Goal: Task Accomplishment & Management: Manage account settings

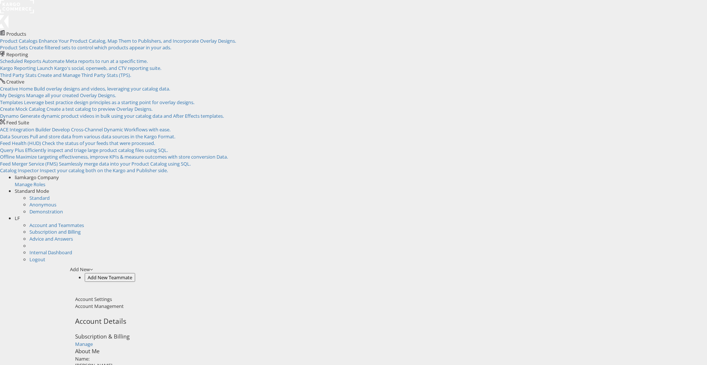
click at [681, 266] on div "Add New" at bounding box center [388, 269] width 637 height 7
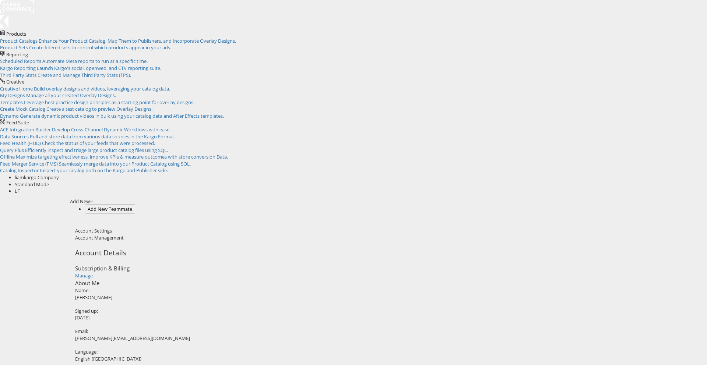
click at [696, 188] on div "LF" at bounding box center [361, 191] width 693 height 7
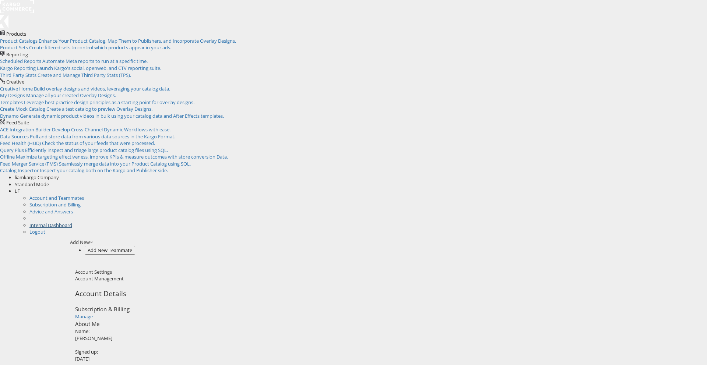
click at [72, 222] on link "Internal Dashboard" at bounding box center [50, 225] width 43 height 7
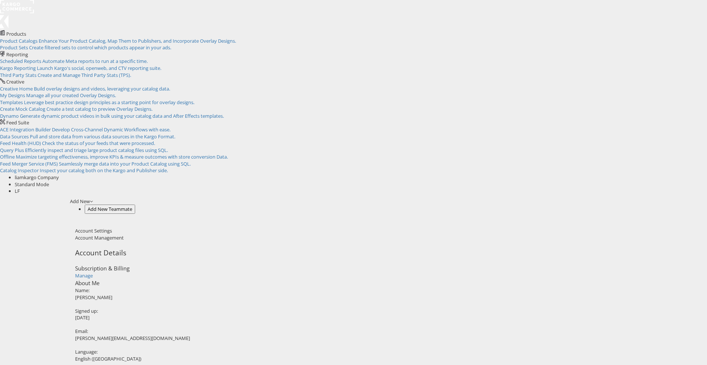
click at [59, 174] on span "liamkargo Company" at bounding box center [37, 177] width 44 height 7
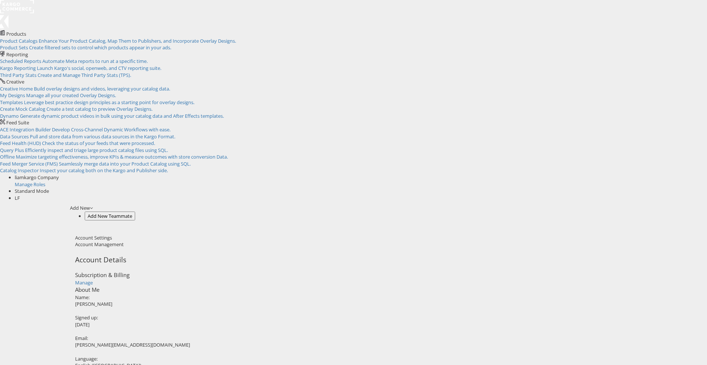
click at [595, 181] on div "Manage Roles" at bounding box center [361, 184] width 693 height 7
click at [20, 195] on span "LF" at bounding box center [17, 198] width 5 height 7
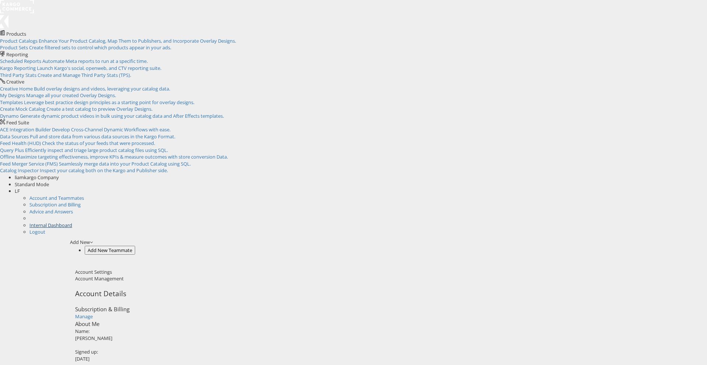
click at [72, 222] on link "Internal Dashboard" at bounding box center [50, 225] width 43 height 7
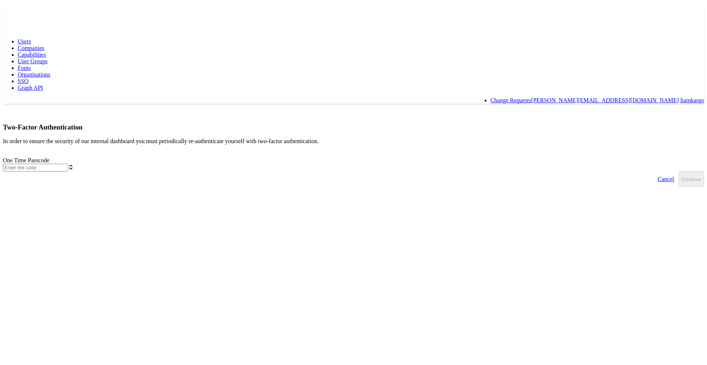
click at [44, 45] on span "Companies" at bounding box center [31, 48] width 27 height 6
type input "9"
type input "556972"
click at [679, 172] on button "Continue" at bounding box center [691, 179] width 25 height 15
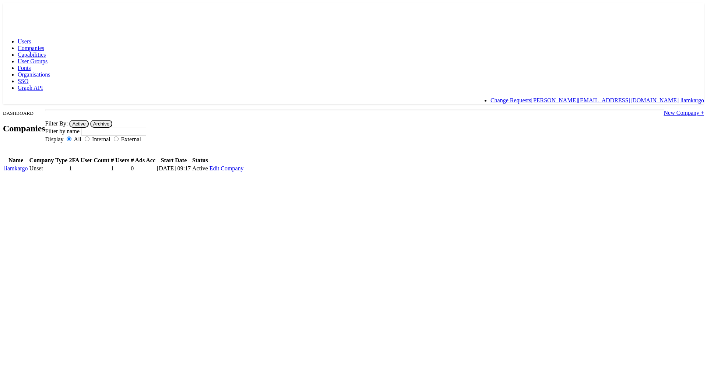
click at [535, 110] on div at bounding box center [353, 110] width 701 height 0
click at [664, 110] on link "New Company +" at bounding box center [684, 113] width 40 height 6
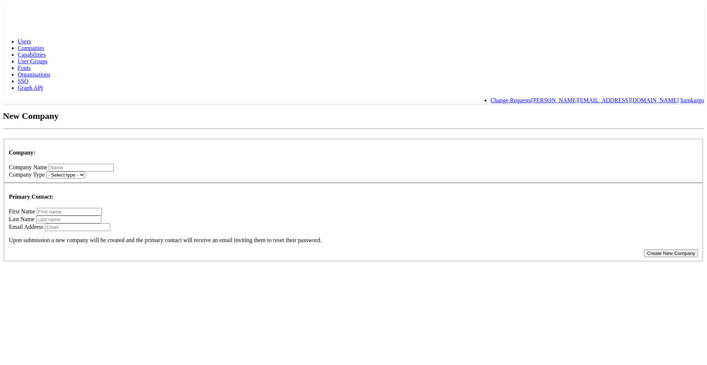
click at [114, 164] on input "text" at bounding box center [81, 168] width 65 height 8
type input "testcompany"
click at [85, 172] on select "- Select type - Internal External" at bounding box center [65, 175] width 39 height 7
select select "INTERNAL"
click at [102, 208] on input "text" at bounding box center [69, 212] width 65 height 8
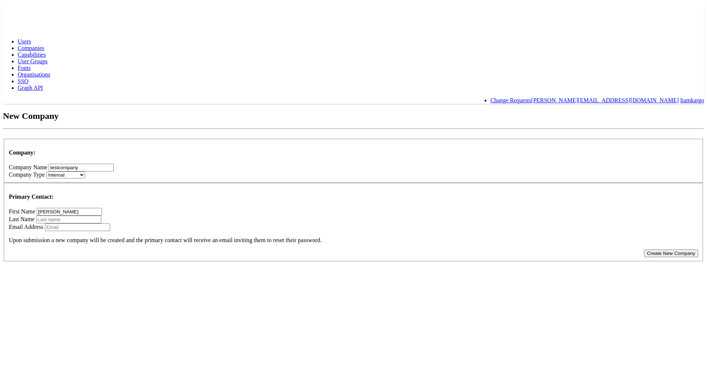
type input "Liam"
type input "Flynn"
type input "[PERSON_NAME][EMAIL_ADDRESS][DOMAIN_NAME]"
click at [644, 250] on button "Create New Company" at bounding box center [671, 254] width 54 height 8
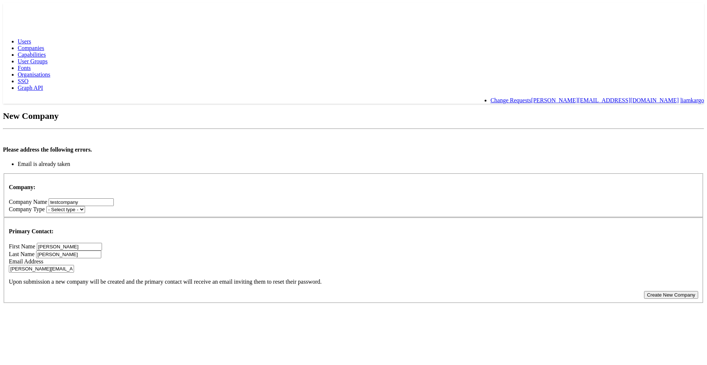
click at [74, 265] on input "[PERSON_NAME][EMAIL_ADDRESS][DOMAIN_NAME]" at bounding box center [41, 269] width 65 height 8
type input "[EMAIL_ADDRESS][DOMAIN_NAME]"
click at [644, 291] on button "Create New Company" at bounding box center [671, 295] width 54 height 8
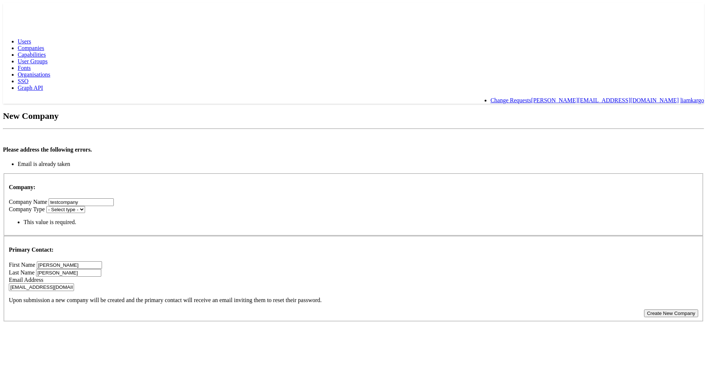
click at [85, 206] on select "- Select type - Internal External" at bounding box center [65, 209] width 39 height 7
select select "INTERNAL"
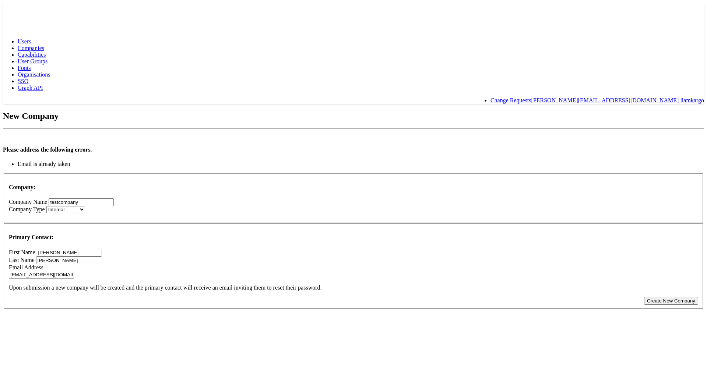
click at [644, 297] on button "Create New Company" at bounding box center [671, 301] width 54 height 8
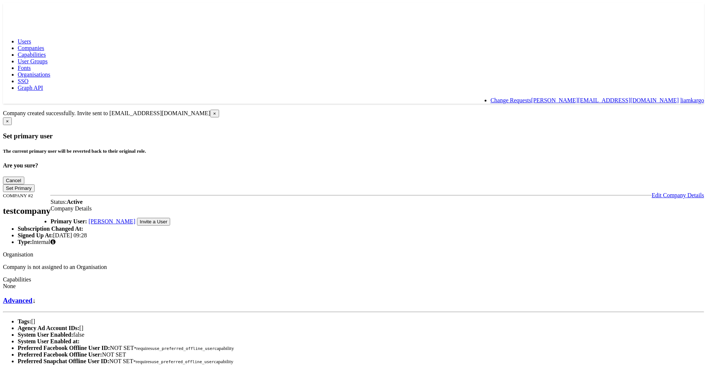
click at [645, 191] on body "Users Companies Capabilities User Groups Fonts Organisations SSO Graph API Chan…" at bounding box center [353, 325] width 701 height 644
click at [665, 182] on body "Users Companies Capabilities User Groups Fonts Organisations SSO Graph API Chan…" at bounding box center [353, 325] width 701 height 644
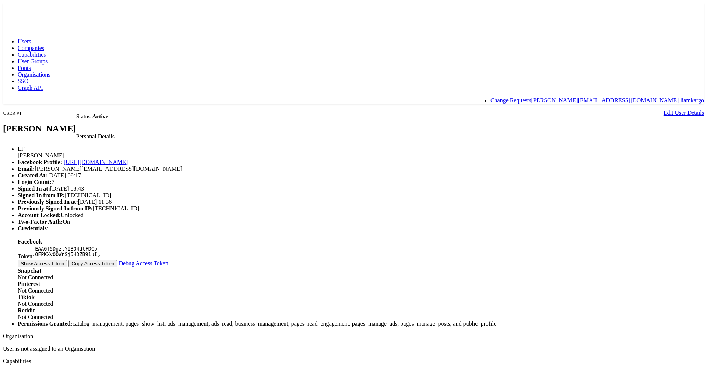
click at [44, 45] on span "Companies" at bounding box center [31, 48] width 27 height 6
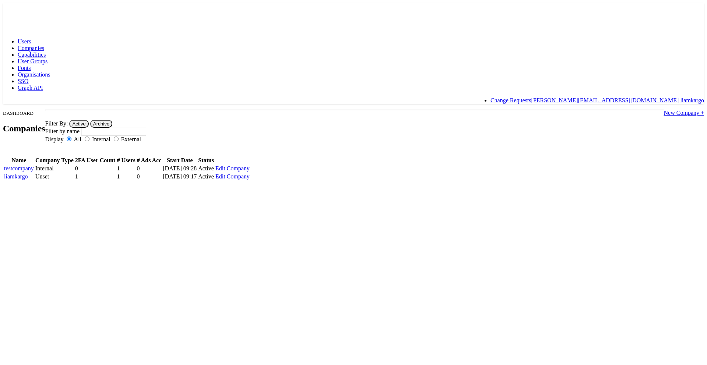
click at [74, 165] on td "Internal" at bounding box center [54, 168] width 39 height 7
click at [34, 165] on link "testcompany" at bounding box center [19, 168] width 30 height 6
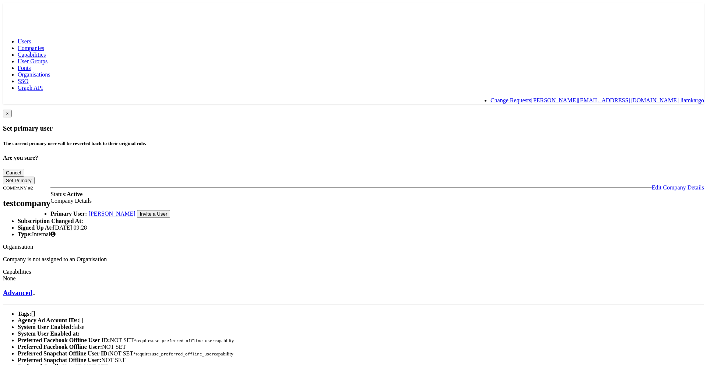
click at [26, 11] on rect at bounding box center [20, 9] width 34 height 13
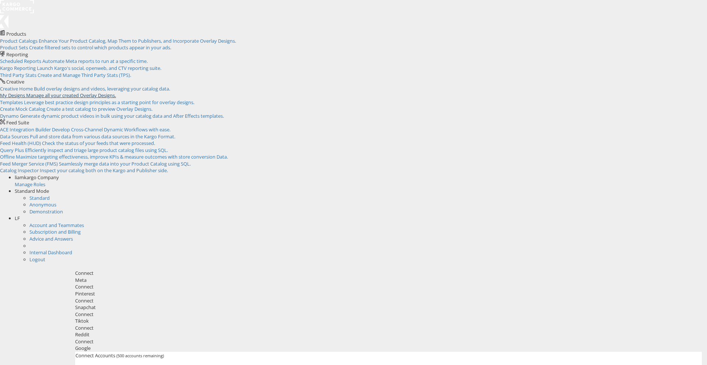
click at [116, 92] on link "My Designs Manage all your created Overlay Designs." at bounding box center [58, 95] width 116 height 7
click at [210, 291] on div "Pinterest" at bounding box center [388, 294] width 627 height 7
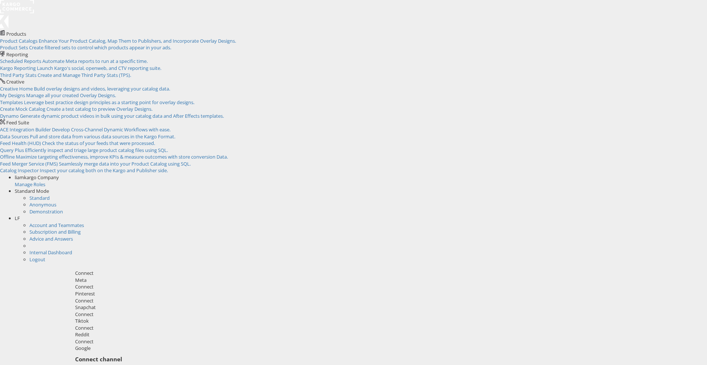
click at [150, 277] on div "Meta" at bounding box center [388, 280] width 627 height 7
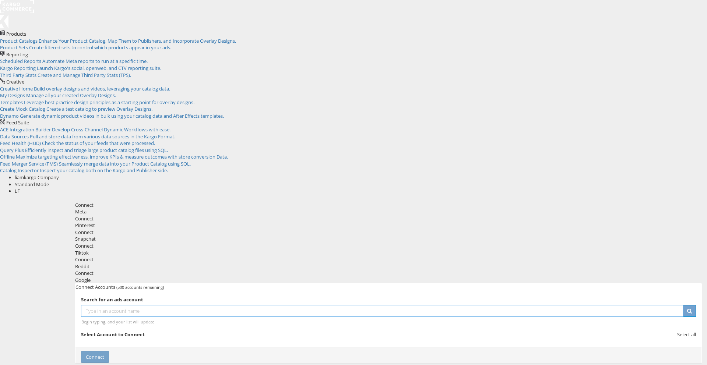
click at [224, 305] on input "text" at bounding box center [382, 311] width 603 height 12
click at [258, 236] on div "Snapchat" at bounding box center [388, 239] width 627 height 7
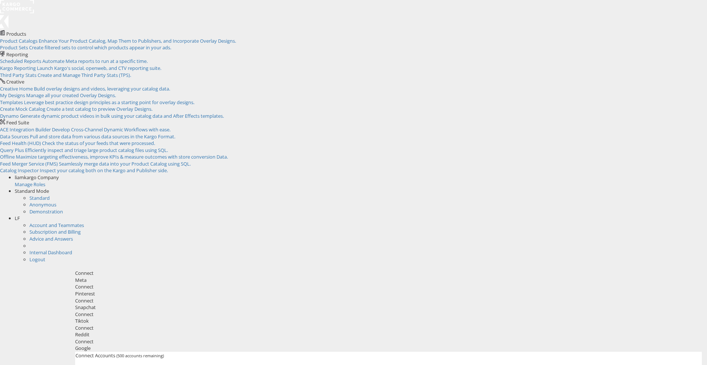
click at [615, 174] on div "liamkargo Company" at bounding box center [361, 177] width 693 height 7
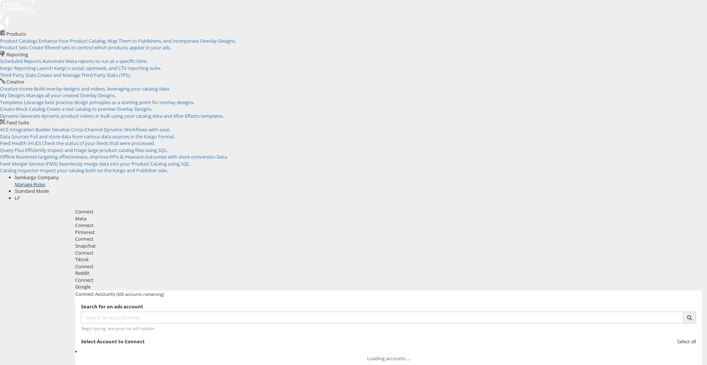
click at [45, 181] on link "Manage Roles" at bounding box center [30, 184] width 31 height 7
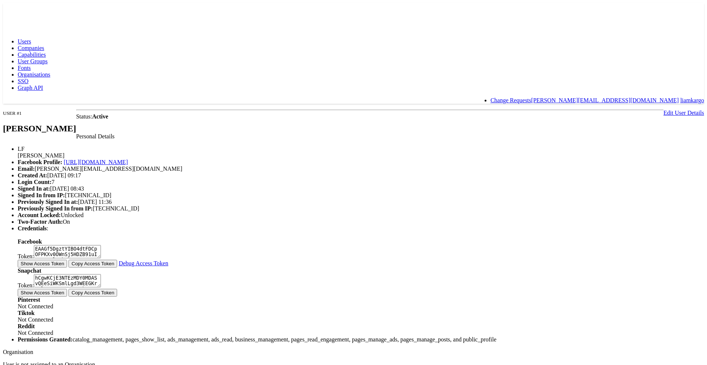
click at [664, 110] on link "Edit User Details" at bounding box center [684, 113] width 41 height 6
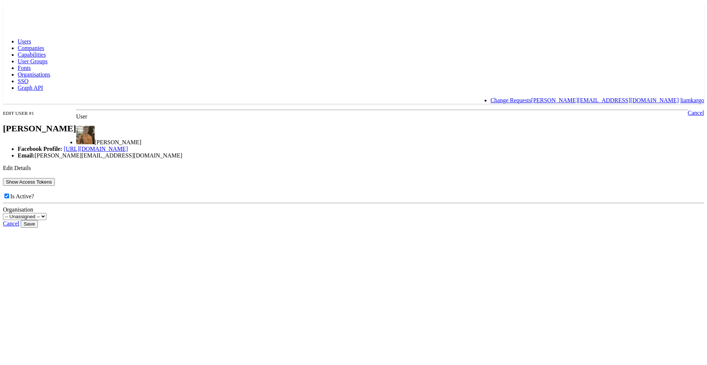
click at [34, 200] on label "Is Active?" at bounding box center [18, 196] width 31 height 6
click at [9, 199] on input "Is Active?" at bounding box center [6, 196] width 5 height 5
click at [34, 200] on label "Is Active?" at bounding box center [18, 196] width 31 height 6
click at [9, 199] on input "Is Active?" at bounding box center [6, 196] width 5 height 5
checkbox input "true"
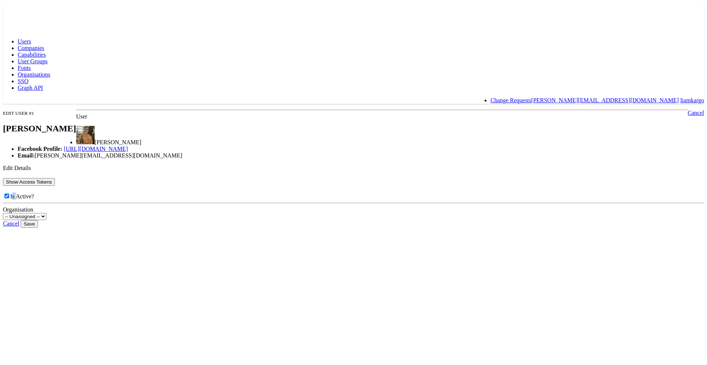
click at [19, 227] on link "Cancel" at bounding box center [11, 224] width 16 height 6
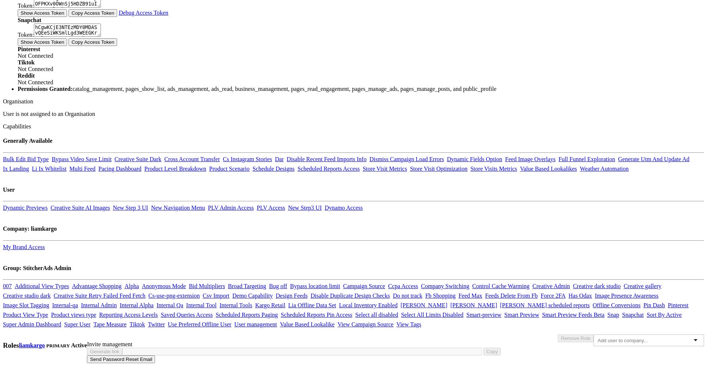
scroll to position [591, 0]
click at [598, 338] on input "text" at bounding box center [627, 341] width 58 height 6
click at [594, 335] on div at bounding box center [649, 341] width 111 height 12
click at [598, 338] on input "text" at bounding box center [627, 341] width 58 height 6
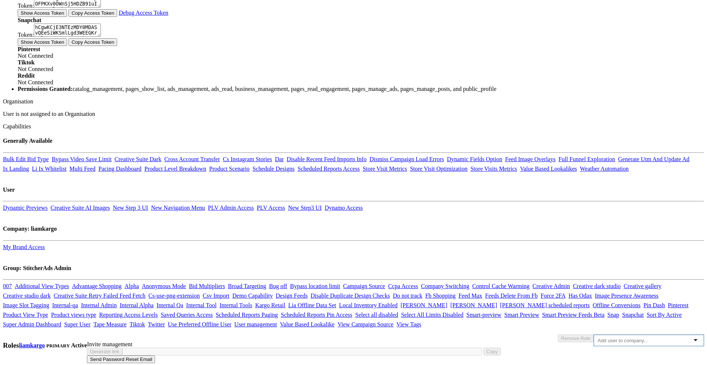
click at [598, 338] on input "text" at bounding box center [627, 341] width 58 height 6
click at [630, 254] on body "Users Companies Capabilities User Groups Fonts Organisations SSO Graph API Chan…" at bounding box center [353, 57] width 701 height 610
click at [594, 335] on div at bounding box center [649, 341] width 111 height 12
click at [603, 202] on body "Users Companies Capabilities User Groups Fonts Organisations SSO Graph API Chan…" at bounding box center [353, 57] width 701 height 610
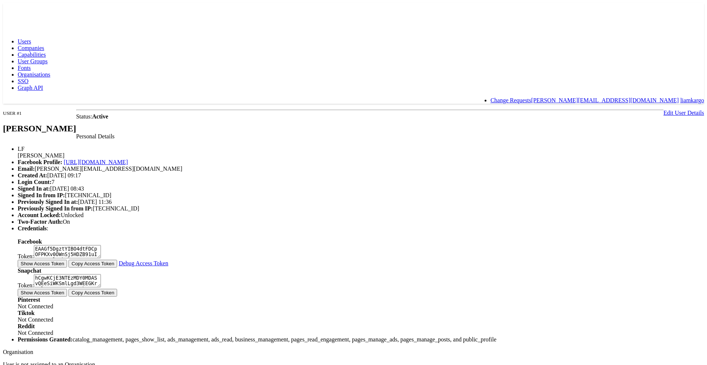
click at [44, 45] on link "Companies" at bounding box center [31, 48] width 27 height 6
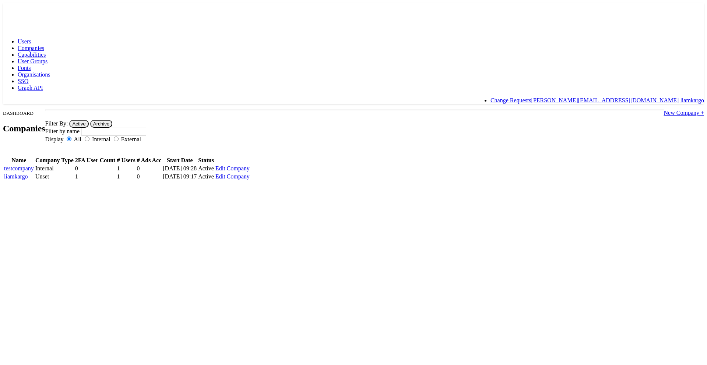
click at [250, 174] on link "Edit Company" at bounding box center [233, 177] width 34 height 6
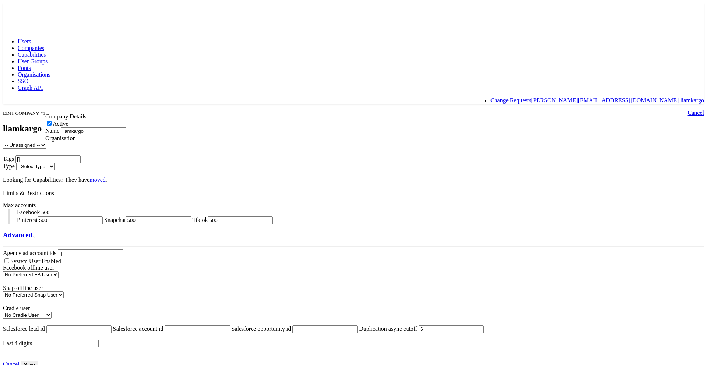
click at [59, 38] on div "Users Companies Capabilities User Groups Fonts Organisations SSO Graph API Chan…" at bounding box center [353, 71] width 701 height 66
click at [58, 38] on div "Users Companies Capabilities User Groups Fonts Organisations SSO Graph API Chan…" at bounding box center [353, 71] width 701 height 66
click at [31, 38] on span "Users" at bounding box center [24, 41] width 13 height 6
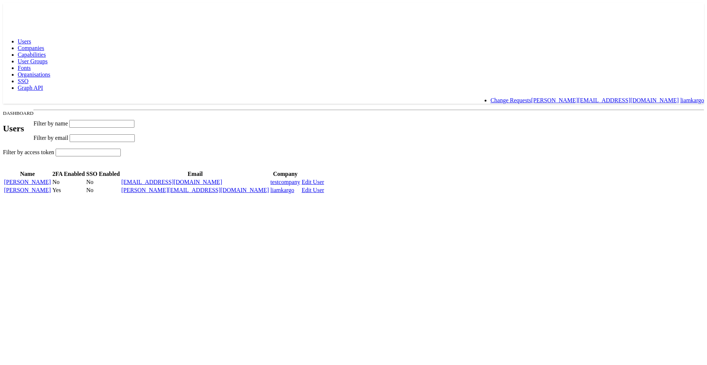
click at [51, 193] on link "[PERSON_NAME]" at bounding box center [27, 190] width 47 height 6
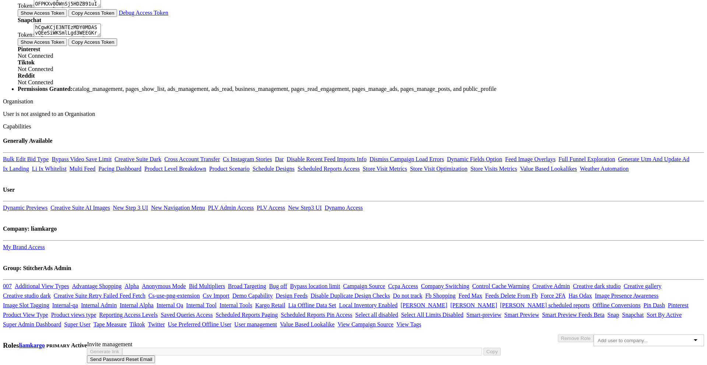
scroll to position [591, 0]
click at [550, 335] on div "liamkargo PRIMARY Active Remove Role" at bounding box center [353, 335] width 701 height 0
click at [594, 335] on div at bounding box center [649, 341] width 111 height 12
click at [598, 161] on body "Users Companies Capabilities User Groups Fonts Organisations SSO Graph API Chan…" at bounding box center [353, 57] width 701 height 610
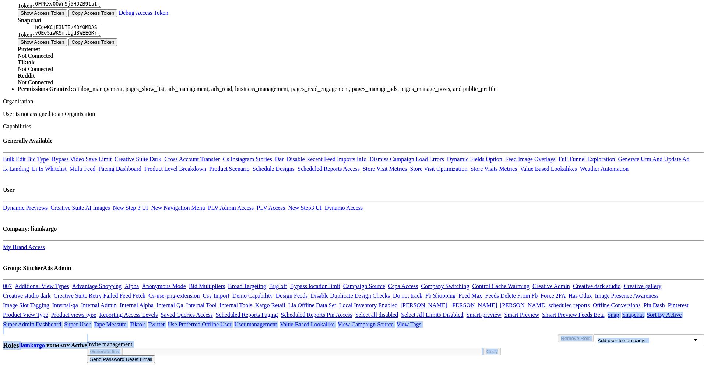
drag, startPoint x: 598, startPoint y: 161, endPoint x: 543, endPoint y: 365, distance: 211.8
click at [543, 363] on body "Users Companies Capabilities User Groups Fonts Organisations SSO Graph API Chan…" at bounding box center [353, 57] width 701 height 610
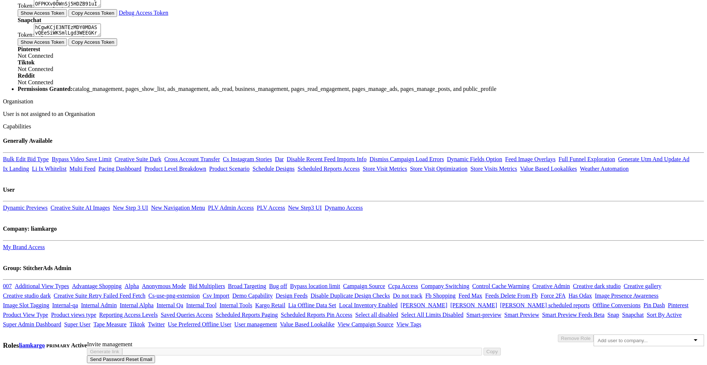
click at [559, 342] on div "Invite management" at bounding box center [353, 345] width 701 height 7
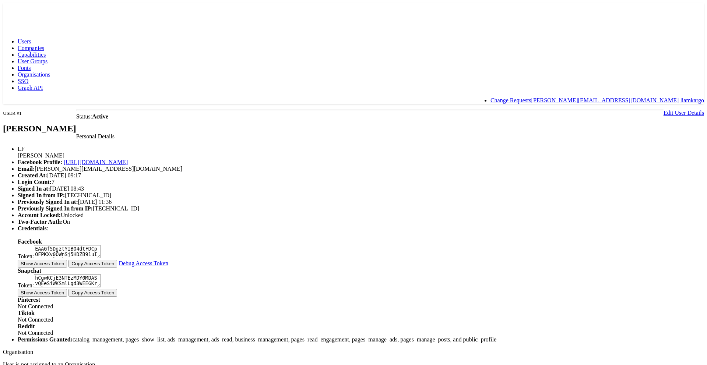
click at [44, 45] on span "Companies" at bounding box center [31, 48] width 27 height 6
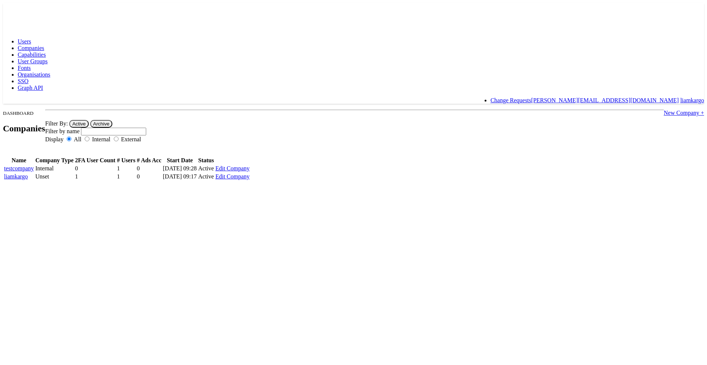
click at [250, 174] on link "Edit Company" at bounding box center [233, 177] width 34 height 6
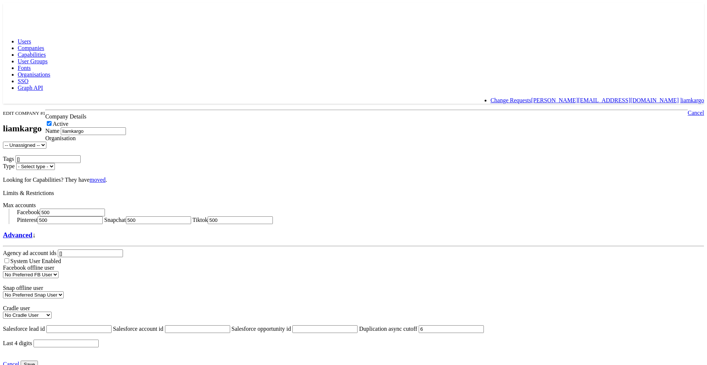
click at [69, 121] on label "Active" at bounding box center [56, 124] width 23 height 6
click at [52, 121] on input "Active" at bounding box center [49, 123] width 5 height 5
checkbox input "false"
click at [605, 87] on body "Users Companies Capabilities User Groups Fonts Organisations SSO Graph API Chan…" at bounding box center [353, 186] width 701 height 366
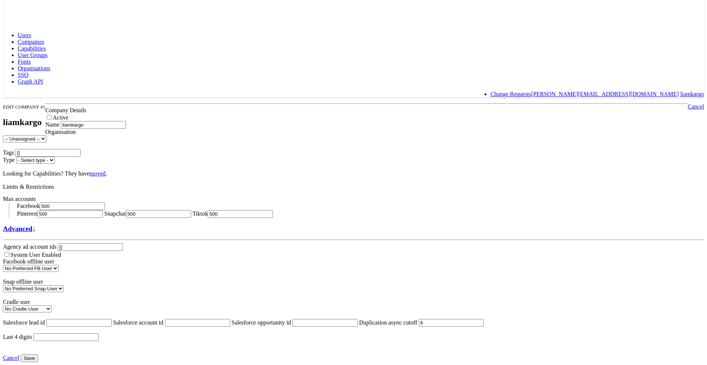
click at [38, 355] on input "Save" at bounding box center [29, 359] width 17 height 8
click at [55, 157] on select "- Select type - Internal External" at bounding box center [35, 160] width 39 height 7
select select "INTERNAL"
click at [38, 355] on input "Save" at bounding box center [29, 359] width 17 height 8
type input "Saving..."
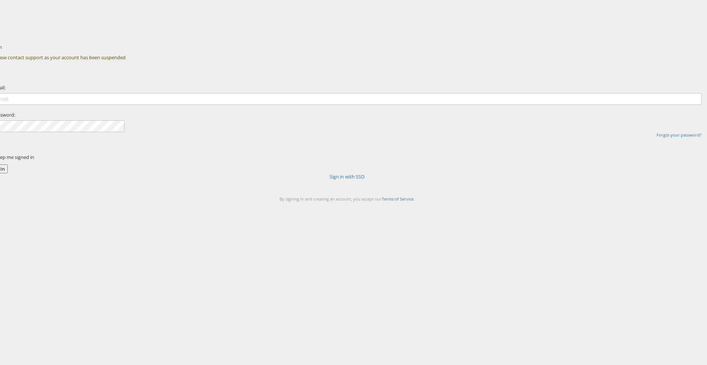
type input "[PERSON_NAME][EMAIL_ADDRESS][DOMAIN_NAME]"
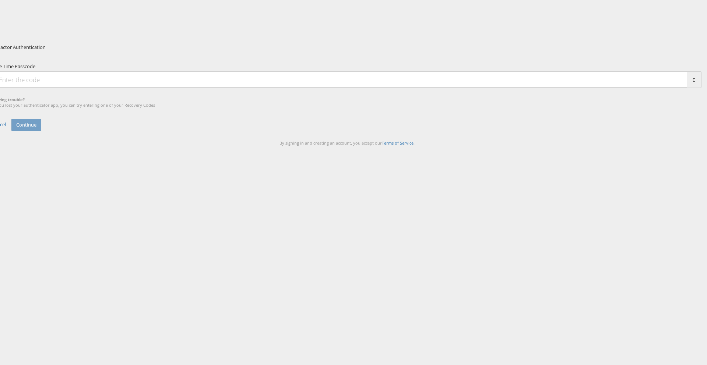
click at [376, 88] on input "One Time Passcode" at bounding box center [340, 79] width 695 height 16
type input "539945"
click at [41, 131] on button "Continue" at bounding box center [26, 125] width 30 height 12
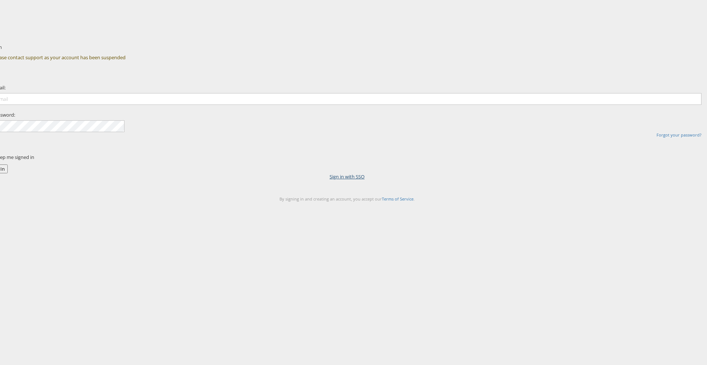
type input "[PERSON_NAME][EMAIL_ADDRESS][DOMAIN_NAME]"
click at [354, 180] on link "Sign in with SSO" at bounding box center [347, 177] width 35 height 7
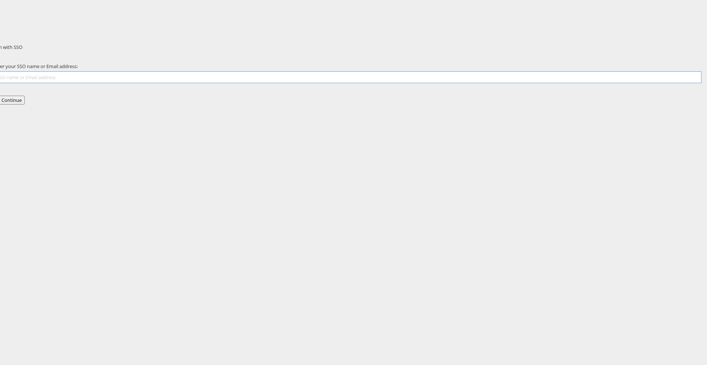
click at [359, 83] on input "text" at bounding box center [347, 77] width 709 height 12
type input "[PERSON_NAME][EMAIL_ADDRESS][DOMAIN_NAME]"
click at [25, 105] on button "Continue" at bounding box center [12, 100] width 26 height 9
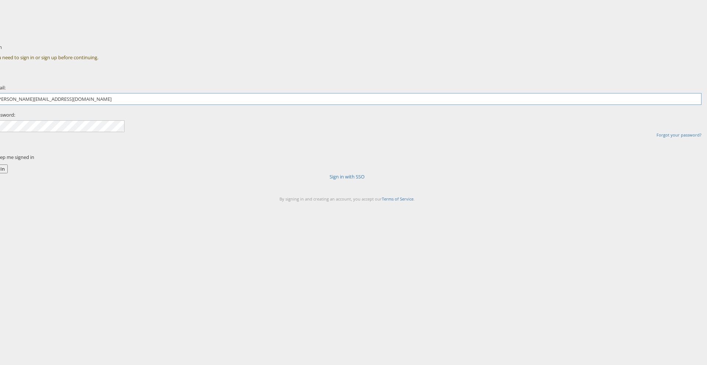
click at [364, 105] on input "[PERSON_NAME][EMAIL_ADDRESS][DOMAIN_NAME]" at bounding box center [347, 99] width 709 height 12
click at [392, 105] on input "[PERSON_NAME][EMAIL_ADDRESS][DOMAIN_NAME]" at bounding box center [347, 99] width 709 height 12
type input "dev@kargo.com"
type input "[PERSON_NAME][EMAIL_ADDRESS][DOMAIN_NAME]"
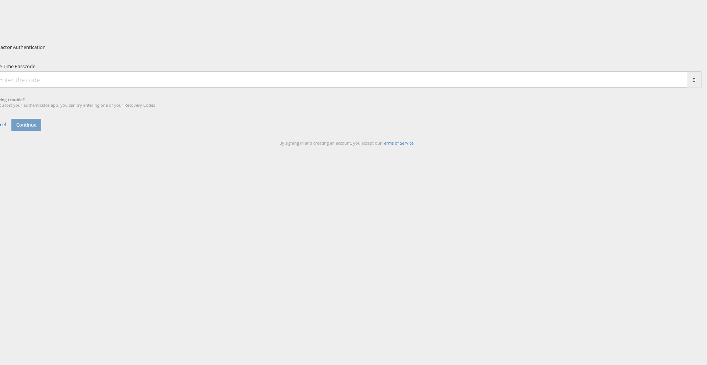
click at [377, 88] on input "One Time Passcode" at bounding box center [340, 79] width 695 height 16
type input "539240"
click at [41, 131] on button "Continue" at bounding box center [26, 125] width 30 height 12
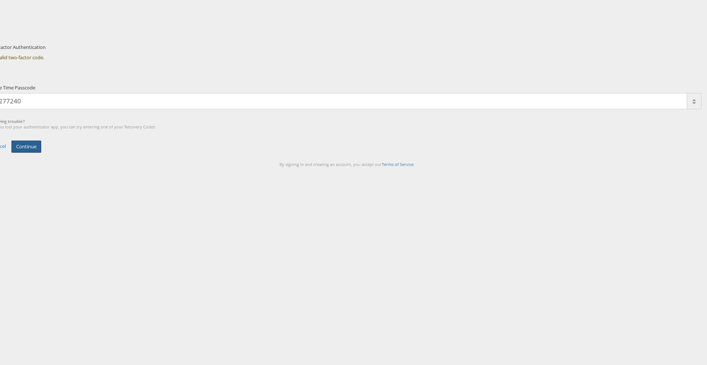
type input "277240"
click at [41, 153] on button "Continue" at bounding box center [26, 147] width 30 height 12
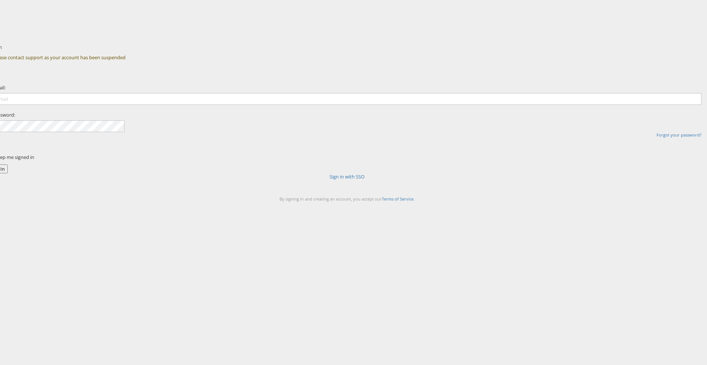
type input "liam.flynn@kargo.com"
click at [520, 207] on div "Sign In Please contact support as your account has been suspended Email: liam.f…" at bounding box center [388, 129] width 637 height 184
click at [361, 105] on input "[EMAIL_ADDRESS][DOMAIN_NAME]" at bounding box center [347, 99] width 709 height 12
type input "[PERSON_NAME][EMAIL_ADDRESS][DOMAIN_NAME]"
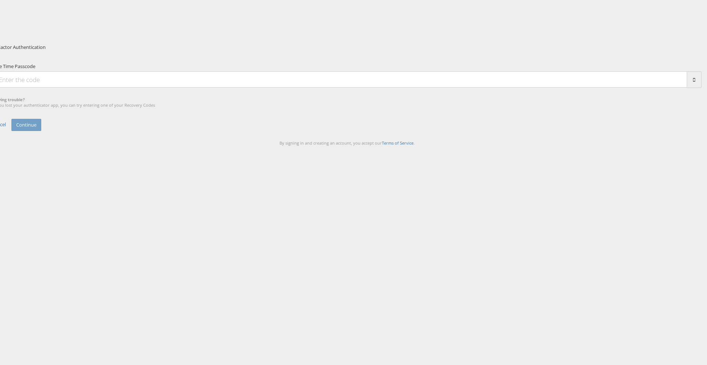
click at [380, 88] on input "One Time Passcode" at bounding box center [340, 79] width 695 height 16
type input "427183"
click at [431, 191] on div "Two-Factor Authentication One Time Passcode 427183 Having trouble? If you lost …" at bounding box center [388, 129] width 637 height 184
click at [41, 131] on button "Continue" at bounding box center [26, 125] width 30 height 12
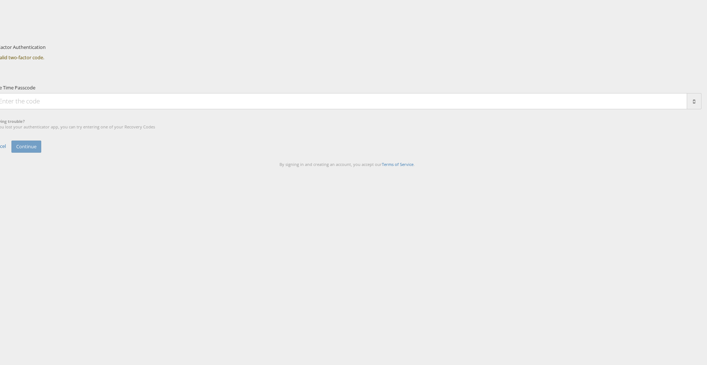
click at [344, 109] on input "One Time Passcode" at bounding box center [340, 101] width 695 height 16
type input "9"
type input "685918"
click at [41, 153] on button "Continue" at bounding box center [26, 147] width 30 height 12
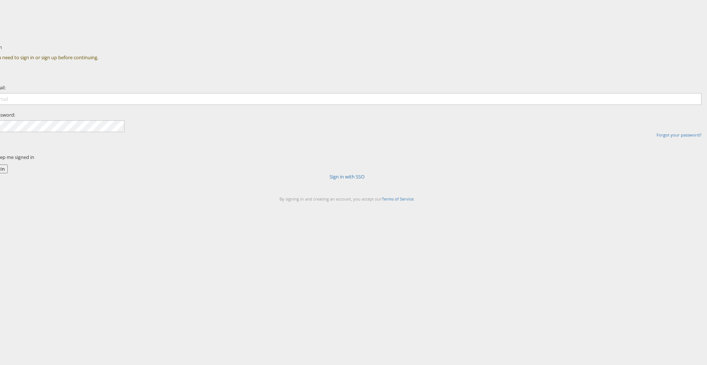
type input "[PERSON_NAME][EMAIL_ADDRESS][DOMAIN_NAME]"
click at [543, 78] on div "Sign In Invalid email or password. Email: [PERSON_NAME][EMAIL_ADDRESS][DOMAIN_N…" at bounding box center [388, 129] width 637 height 184
click at [395, 138] on div "Forgot your password?" at bounding box center [347, 135] width 709 height 6
click at [657, 138] on link "Forgot your password?" at bounding box center [679, 135] width 45 height 6
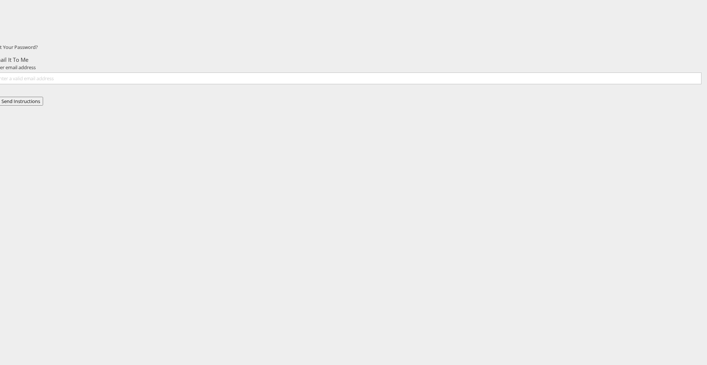
type input "[PERSON_NAME][EMAIL_ADDRESS][DOMAIN_NAME]"
click at [43, 106] on button "Send Instructions" at bounding box center [21, 101] width 45 height 9
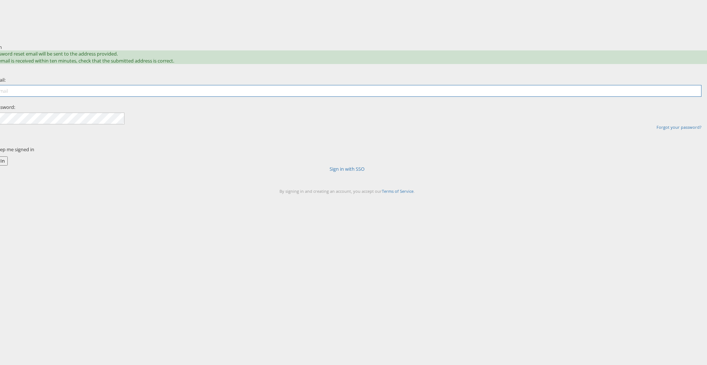
type input "[PERSON_NAME][EMAIL_ADDRESS][DOMAIN_NAME]"
click at [351, 97] on input "[PERSON_NAME][EMAIL_ADDRESS][DOMAIN_NAME]" at bounding box center [347, 91] width 709 height 12
click at [497, 138] on div "Sign In A password reset email will be sent to the address provided. If no emai…" at bounding box center [388, 129] width 637 height 184
click at [356, 172] on link "Sign in with SSO" at bounding box center [347, 169] width 35 height 7
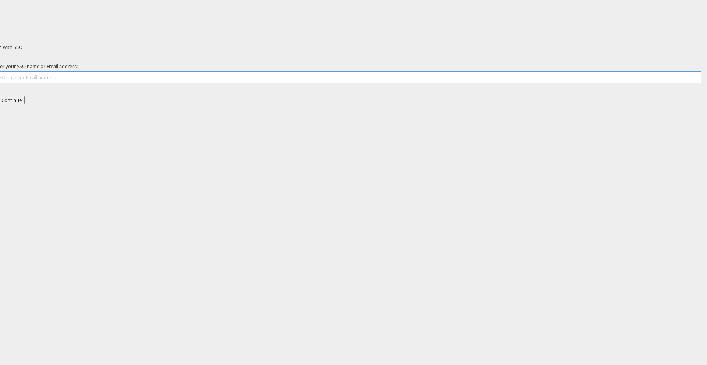
click at [372, 83] on input "text" at bounding box center [347, 77] width 709 height 12
type input "[PERSON_NAME][EMAIL_ADDRESS][DOMAIN_NAME]"
click at [25, 105] on button "Continue" at bounding box center [12, 100] width 26 height 9
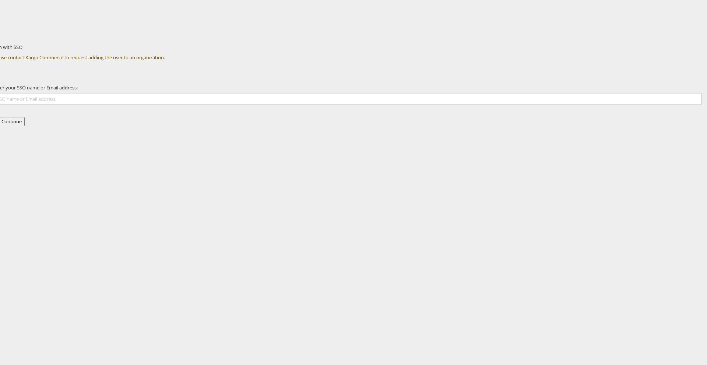
type input "[PERSON_NAME][EMAIL_ADDRESS][DOMAIN_NAME]"
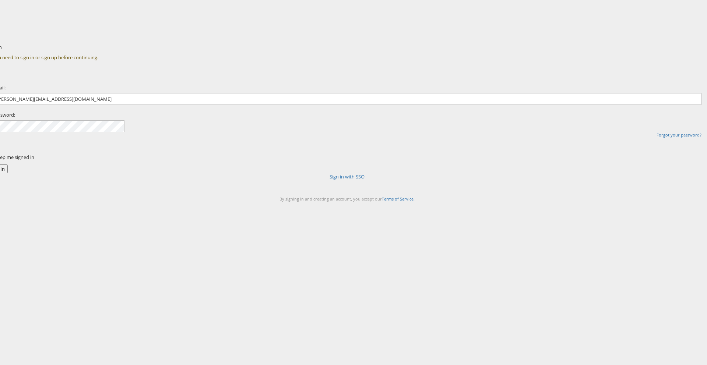
click at [356, 180] on link "Sign in with SSO" at bounding box center [347, 177] width 35 height 7
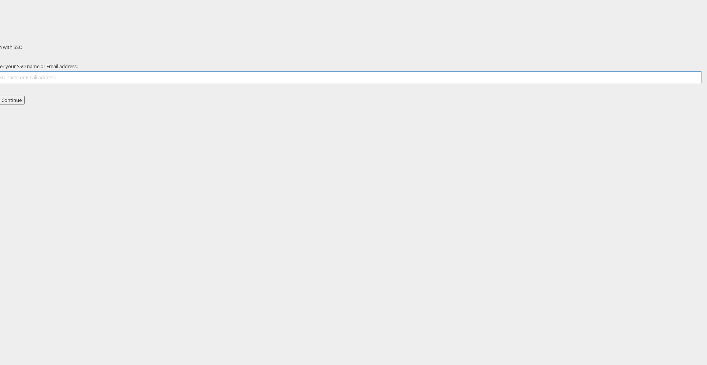
click at [336, 83] on input "text" at bounding box center [347, 77] width 709 height 12
type input "[PERSON_NAME][EMAIL_ADDRESS][DOMAIN_NAME]"
click at [375, 105] on div "Back Continue" at bounding box center [347, 100] width 720 height 9
click at [25, 105] on button "Continue" at bounding box center [12, 100] width 26 height 9
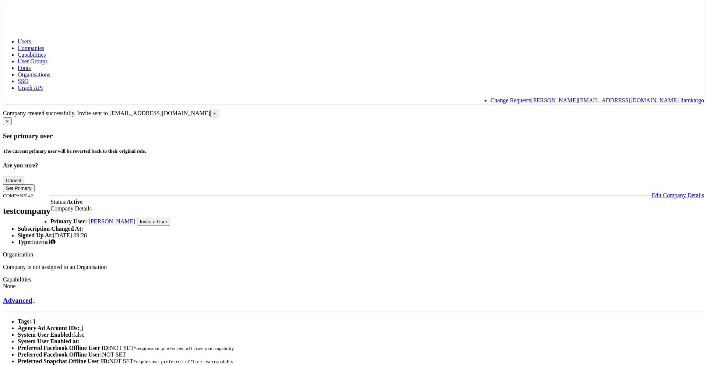
click at [31, 38] on span "Users" at bounding box center [24, 41] width 13 height 6
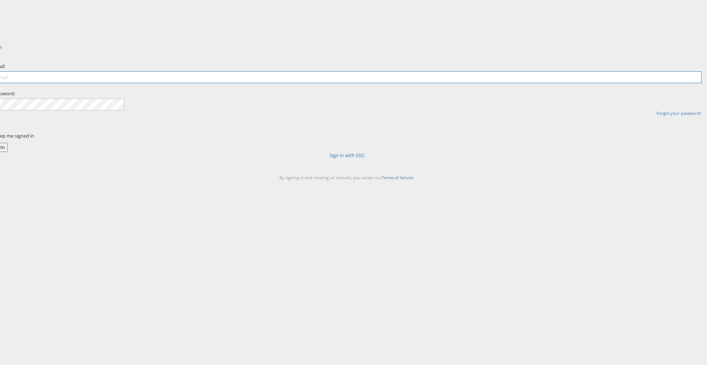
type input "[PERSON_NAME][EMAIL_ADDRESS][DOMAIN_NAME]"
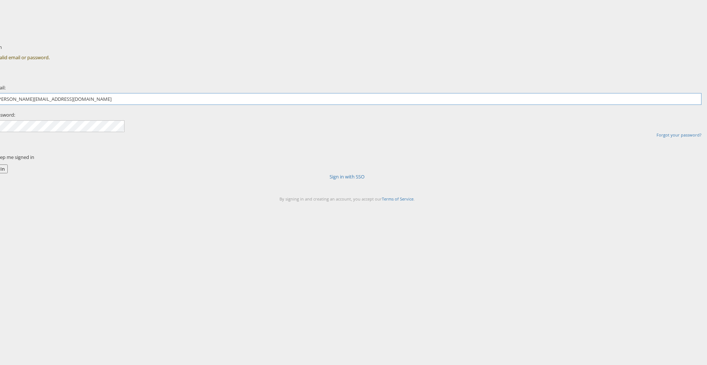
click at [360, 105] on input "[PERSON_NAME][EMAIL_ADDRESS][DOMAIN_NAME]" at bounding box center [347, 99] width 709 height 12
click at [266, 164] on div "Sign In Invalid email or password. Email: liam.flynn@kargo.com Password: Forgot…" at bounding box center [388, 129] width 637 height 184
click at [657, 138] on link "Forgot your password?" at bounding box center [679, 135] width 45 height 6
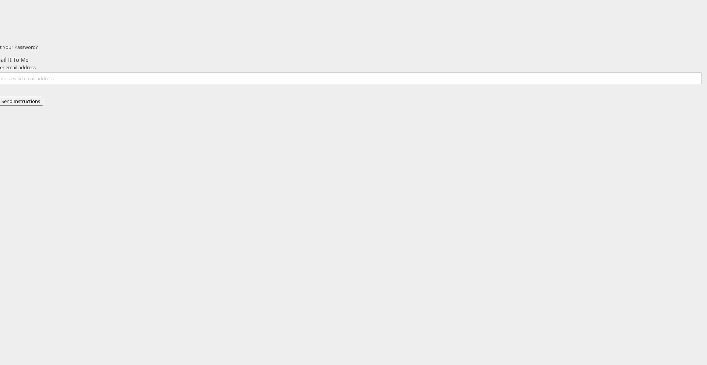
click at [506, 122] on div "Forgot Your Password? Email It To Me Enter email address Back Send Instructions" at bounding box center [388, 129] width 637 height 184
click at [332, 84] on input "email" at bounding box center [347, 79] width 709 height 12
type input "[PERSON_NAME][EMAIL_ADDRESS][DOMAIN_NAME]"
click at [407, 166] on div "Forgot Your Password? Email It To Me Enter email address [PERSON_NAME][EMAIL_AD…" at bounding box center [388, 129] width 637 height 184
click at [43, 106] on button "Send Instructions" at bounding box center [21, 101] width 45 height 9
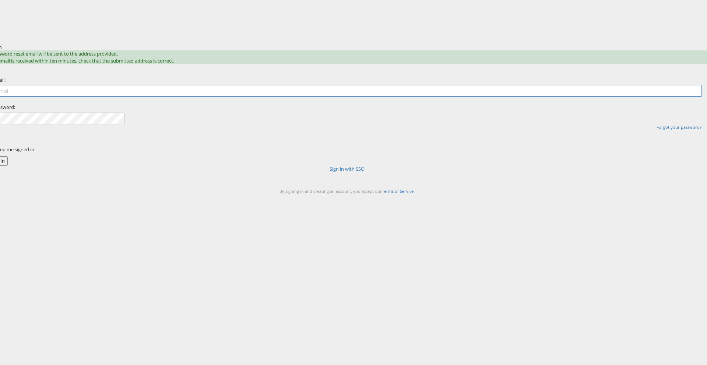
type input "[PERSON_NAME][EMAIL_ADDRESS][DOMAIN_NAME]"
click at [493, 142] on div "Sign In A password reset email will be sent to the address provided. If no emai…" at bounding box center [388, 129] width 637 height 184
click at [356, 172] on link "Sign in with SSO" at bounding box center [347, 169] width 35 height 7
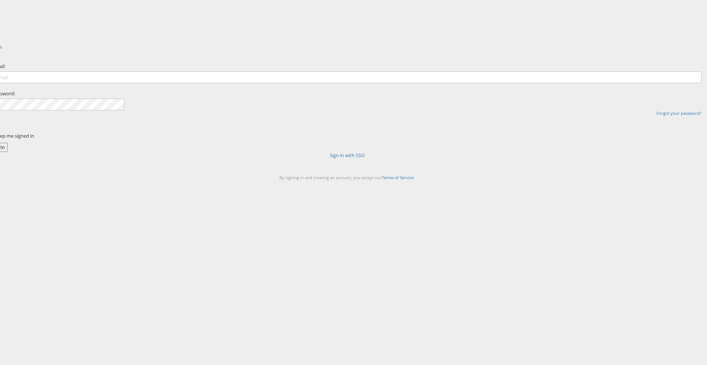
type input "[PERSON_NAME][EMAIL_ADDRESS][DOMAIN_NAME]"
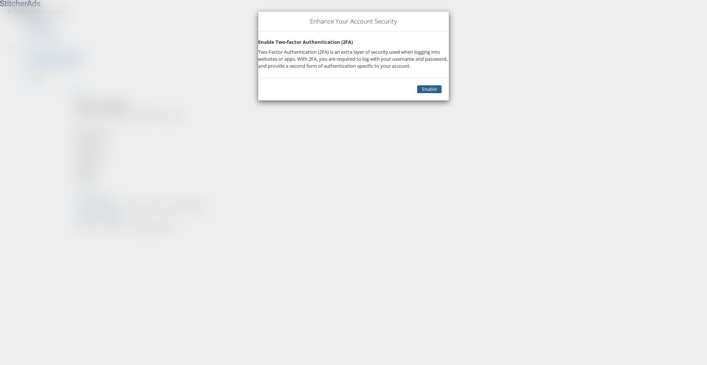
click at [417, 93] on link "Enable" at bounding box center [429, 89] width 24 height 8
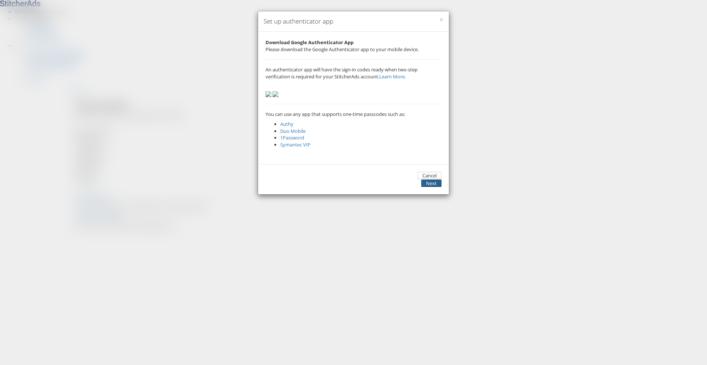
click at [432, 188] on button "Next" at bounding box center [431, 184] width 20 height 8
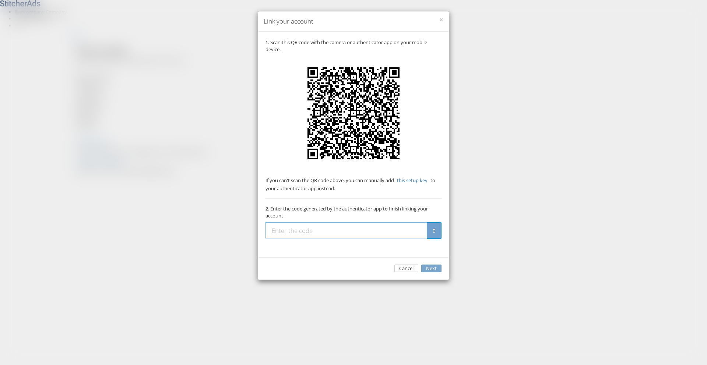
click at [325, 239] on input "text" at bounding box center [347, 231] width 162 height 16
type input "040843"
click at [435, 273] on button "Next" at bounding box center [431, 269] width 20 height 8
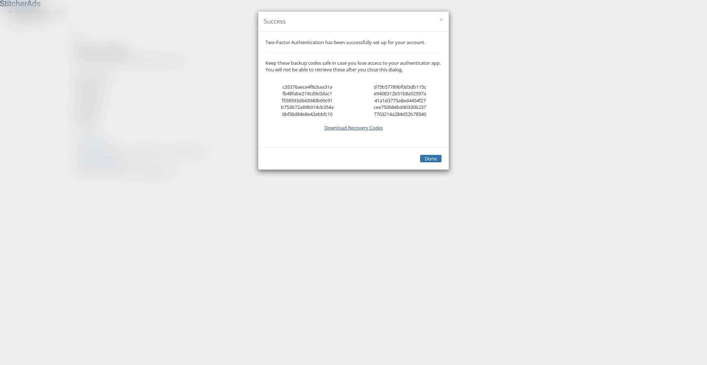
click at [365, 131] on link "Download Recovery Codes" at bounding box center [354, 128] width 59 height 7
click at [431, 163] on button "Done" at bounding box center [430, 159] width 21 height 8
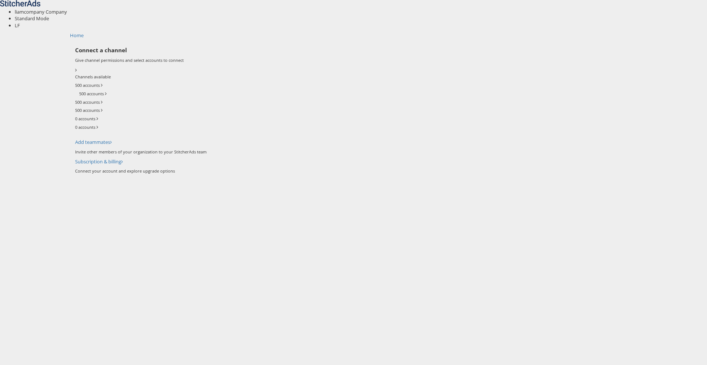
click at [620, 84] on div "Connect a channel Give channel permissions and select accounts to connect Chann…" at bounding box center [388, 110] width 627 height 128
click at [67, 9] on span "liamcompany Company" at bounding box center [41, 11] width 52 height 7
click at [49, 15] on span "Standard Mode" at bounding box center [32, 18] width 34 height 7
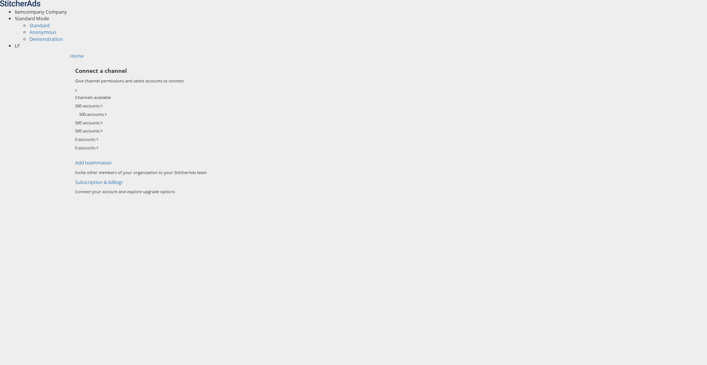
click at [49, 15] on span "Standard Mode" at bounding box center [32, 18] width 34 height 7
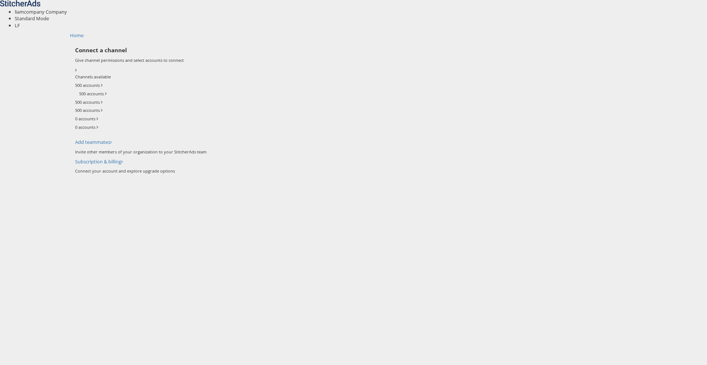
click at [700, 11] on div "liamcompany Company Standard Mode Standard Anonymous Demonstration LF Account a…" at bounding box center [353, 14] width 707 height 29
click at [20, 22] on span "LF" at bounding box center [17, 25] width 5 height 7
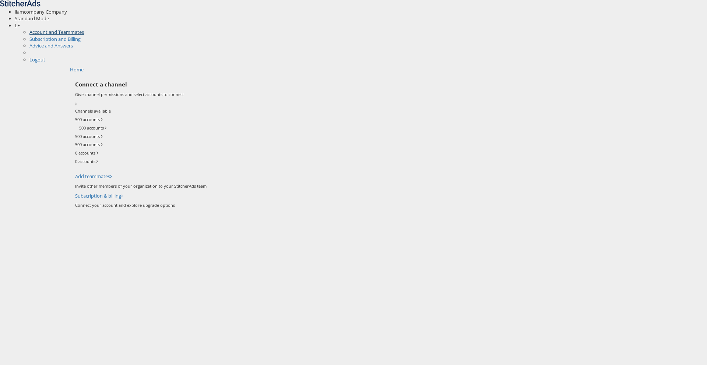
click at [84, 29] on link "Account and Teammates" at bounding box center [56, 32] width 55 height 7
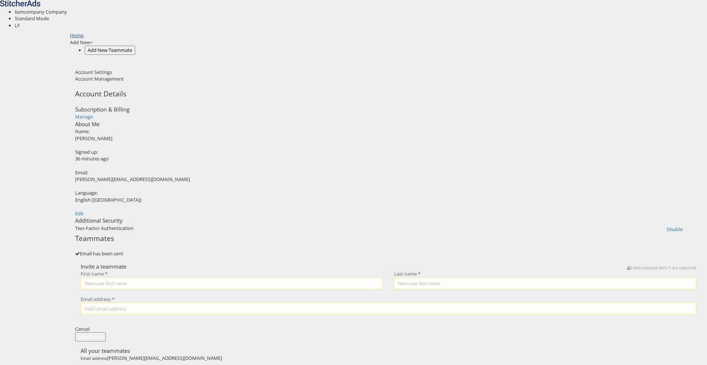
click at [70, 32] on link "Home" at bounding box center [77, 35] width 14 height 7
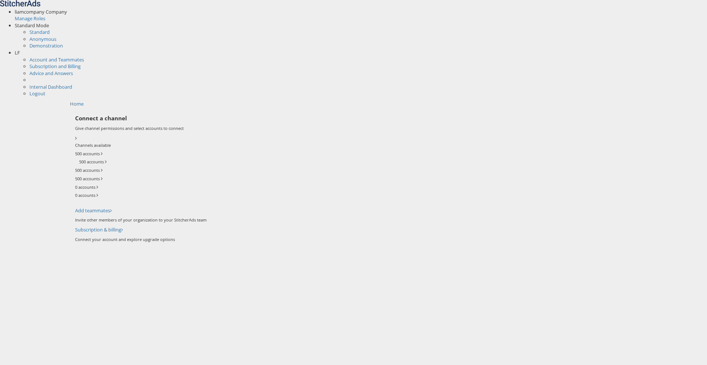
click at [75, 150] on icon at bounding box center [75, 153] width 0 height 7
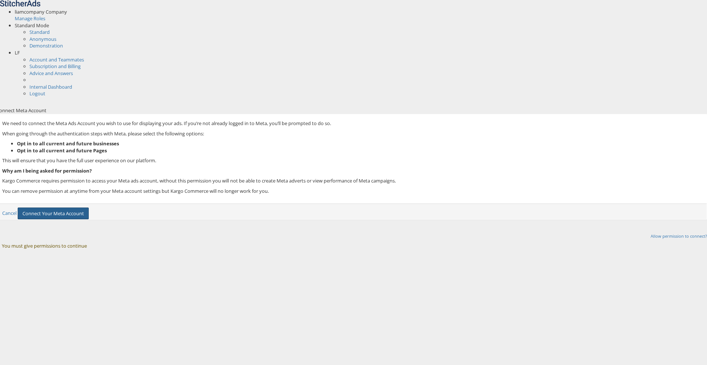
click at [89, 220] on button "Connect Your Meta Account" at bounding box center [53, 214] width 71 height 12
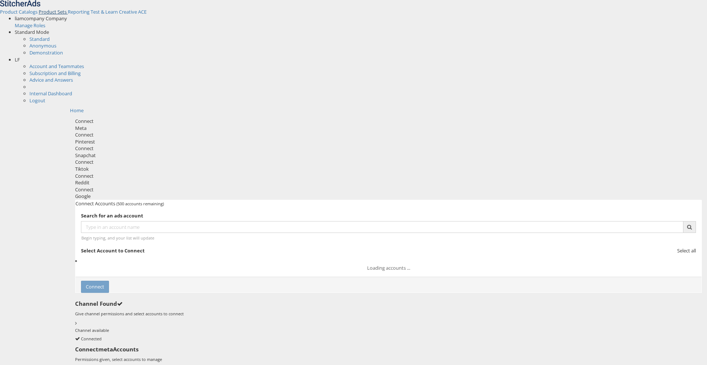
click at [67, 11] on span "Product Sets" at bounding box center [53, 11] width 28 height 7
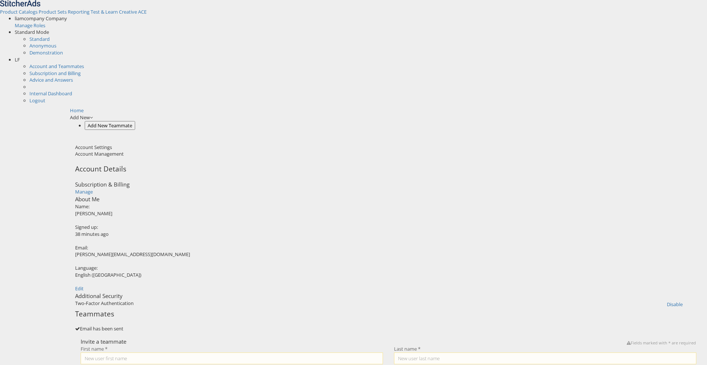
click at [67, 15] on span "liamcompany Company" at bounding box center [41, 18] width 52 height 7
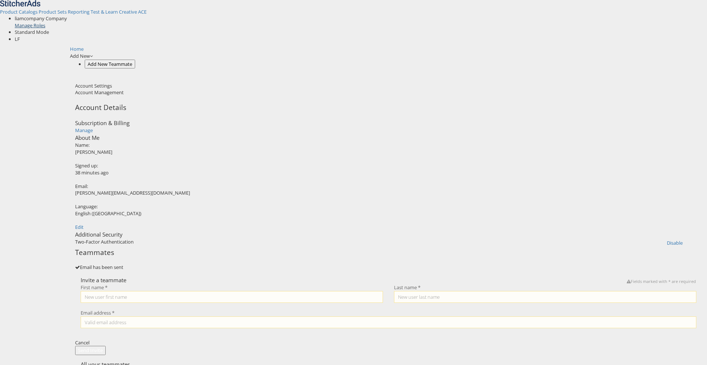
click at [45, 22] on link "Manage Roles" at bounding box center [30, 25] width 31 height 7
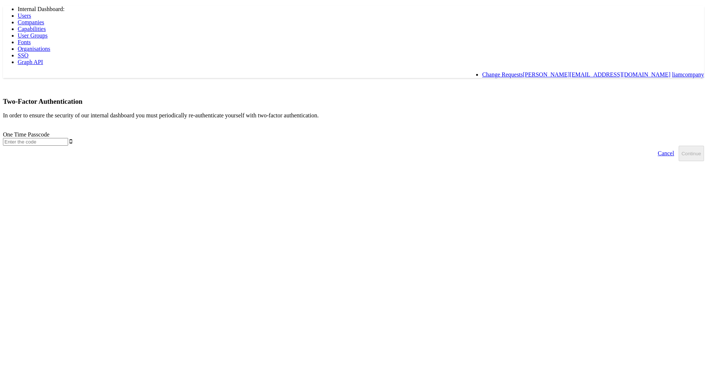
click at [68, 138] on input "text" at bounding box center [35, 142] width 65 height 8
type input "1"
type input "411763"
click at [679, 146] on button "Continue" at bounding box center [691, 153] width 25 height 15
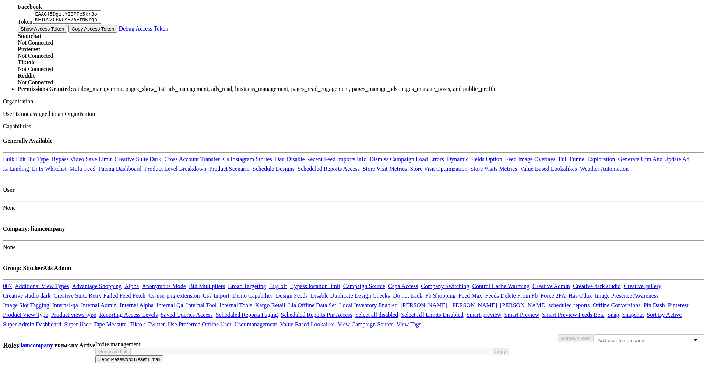
scroll to position [588, 0]
click at [620, 165] on body "Internal Dashboard: Users Companies Capabilities User Groups Fonts Organisation…" at bounding box center [353, 80] width 701 height 566
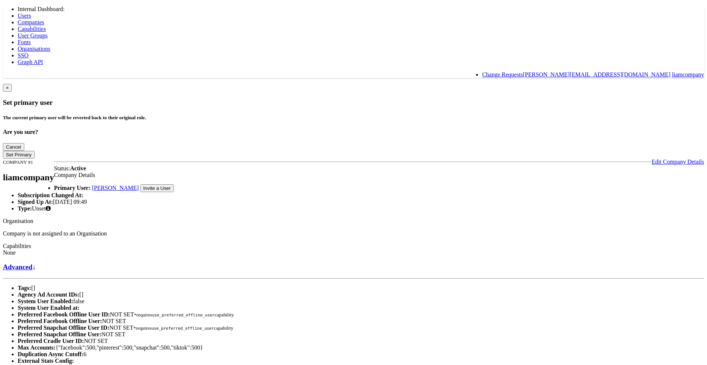
click at [105, 10] on li "Internal Dashboard:" at bounding box center [361, 9] width 687 height 7
click at [29, 6] on div at bounding box center [353, 6] width 701 height 0
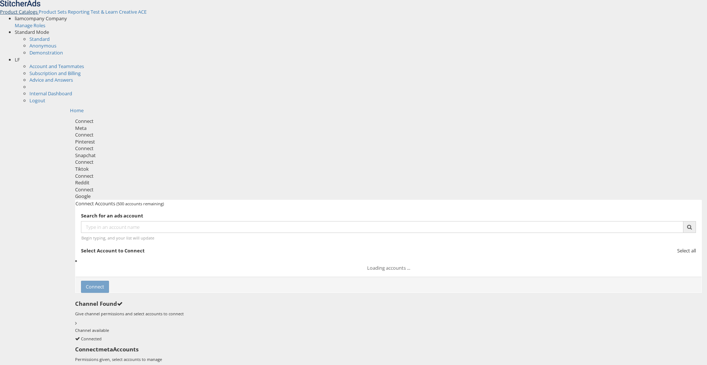
click at [38, 12] on span "Product Catalogs" at bounding box center [19, 11] width 38 height 7
